Goal: Check status: Check status

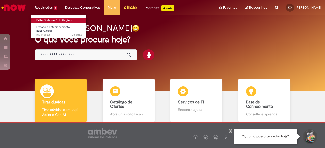
click at [50, 21] on link "Exibir Todas as Solicitações" at bounding box center [59, 21] width 56 height 6
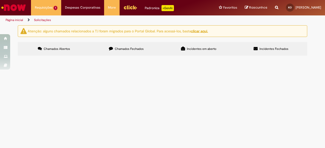
click at [209, 49] on span "Incidentes em aberto" at bounding box center [201, 49] width 29 height 4
click at [156, 52] on label "Chamados Fechados" at bounding box center [126, 49] width 72 height 14
click at [0, 0] on span "Fretado e Estacionamento BEES/Global" at bounding box center [0, 0] width 0 height 0
click at [0, 0] on span "R13448877" at bounding box center [0, 0] width 0 height 0
click at [0, 0] on span "Olá boa tarde! Por favor, solicito a inclusão do meu nome na lista de espera do…" at bounding box center [0, 0] width 0 height 0
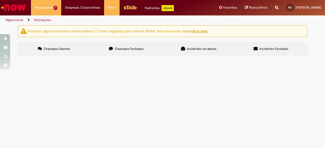
click at [122, 94] on main "Solicitações Atenção: alguns chamados relacionados a T.I foram migrados para o …" at bounding box center [162, 86] width 325 height 123
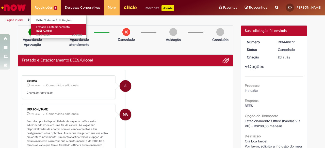
click at [54, 34] on span "2d atrás 2 dias atrás R13448863" at bounding box center [59, 35] width 46 height 4
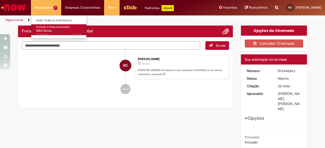
click at [54, 29] on link "Fretado e Estacionamento BEES/Global 2d atrás 2 dias atrás R13448863" at bounding box center [59, 29] width 56 height 11
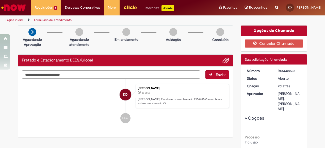
click at [13, 5] on img "Ir para a Homepage" at bounding box center [14, 8] width 26 height 10
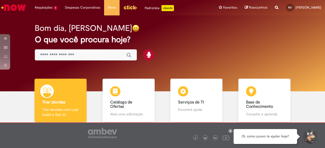
click at [133, 9] on img "Menu Cabeçalho" at bounding box center [130, 8] width 14 height 8
